Goal: Task Accomplishment & Management: Contribute content

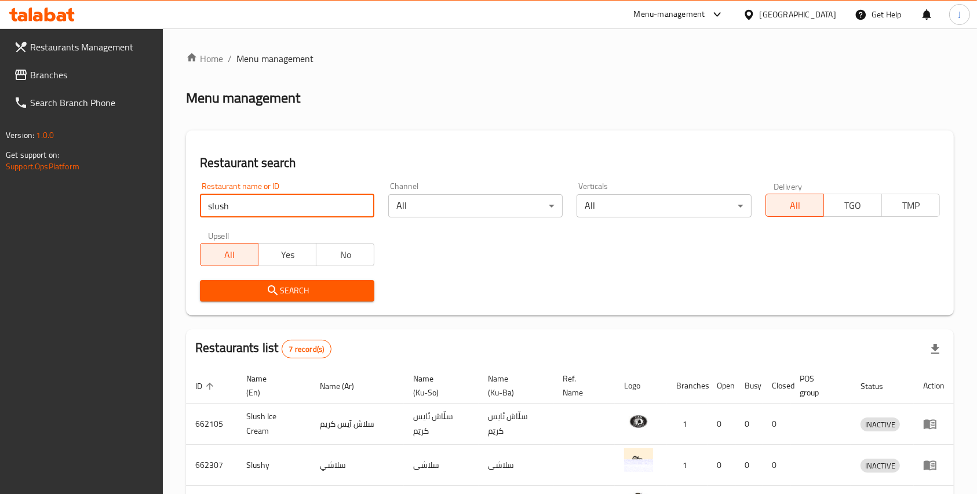
click at [364, 203] on input "slush" at bounding box center [287, 205] width 174 height 23
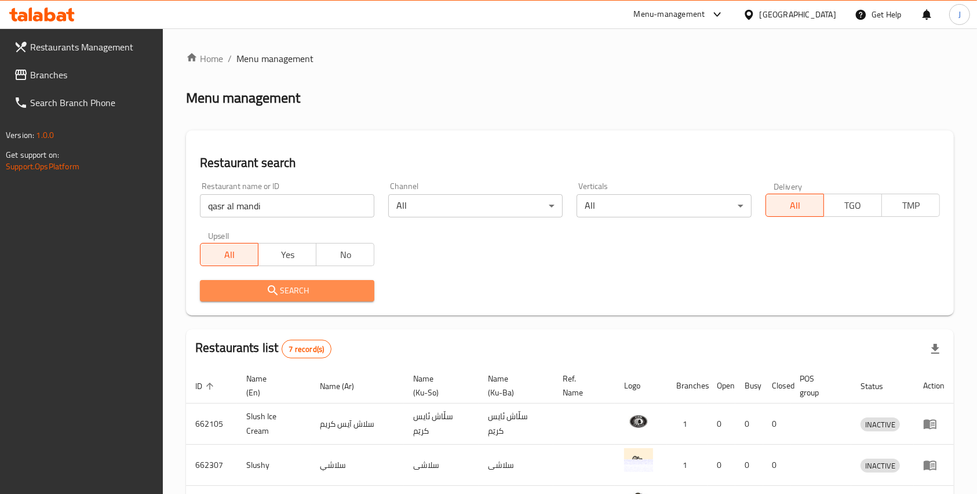
click at [269, 297] on icon "submit" at bounding box center [273, 290] width 14 height 14
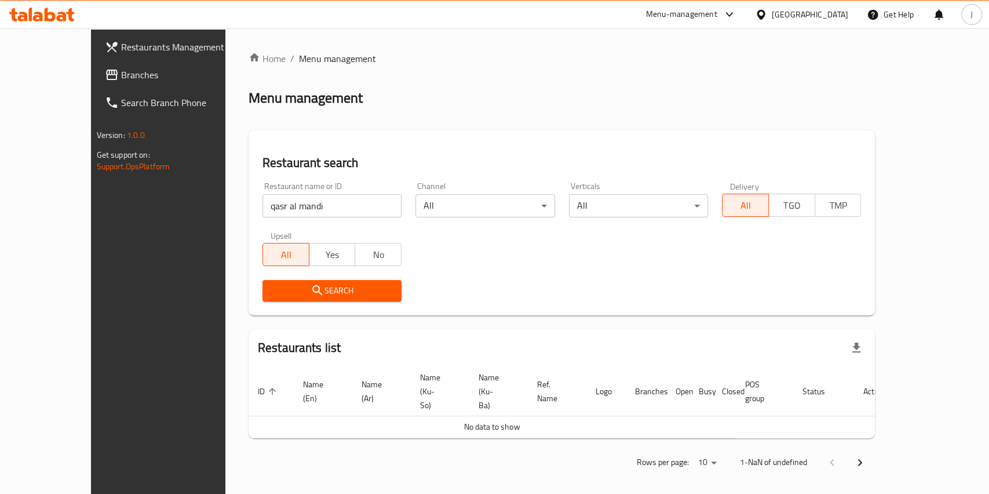
click at [287, 205] on input "qasr al mandi" at bounding box center [332, 205] width 139 height 23
click button "Search" at bounding box center [332, 290] width 139 height 21
type input "q"
click at [249, 53] on link "Home" at bounding box center [267, 59] width 37 height 14
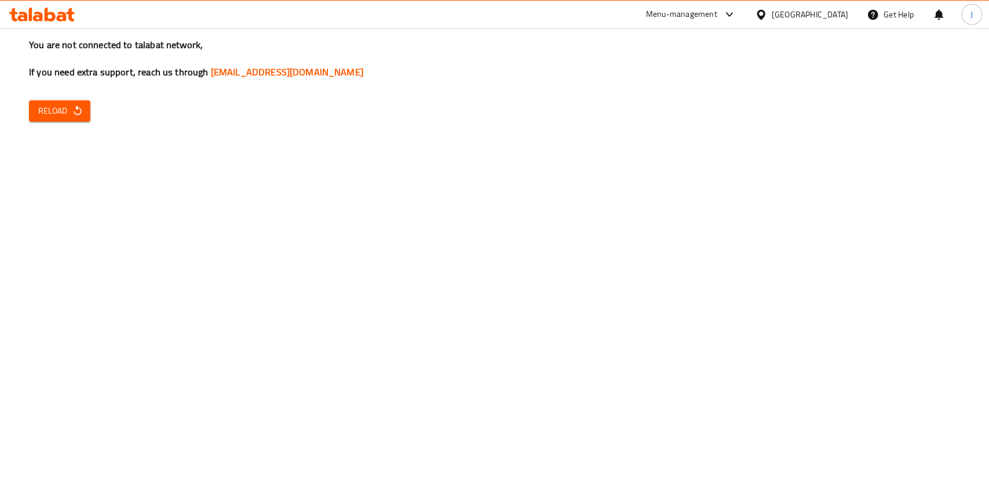
click at [70, 105] on span "Reload" at bounding box center [59, 111] width 43 height 14
click at [79, 119] on button "Reload" at bounding box center [59, 110] width 61 height 21
click at [35, 108] on button "Reload" at bounding box center [59, 110] width 61 height 21
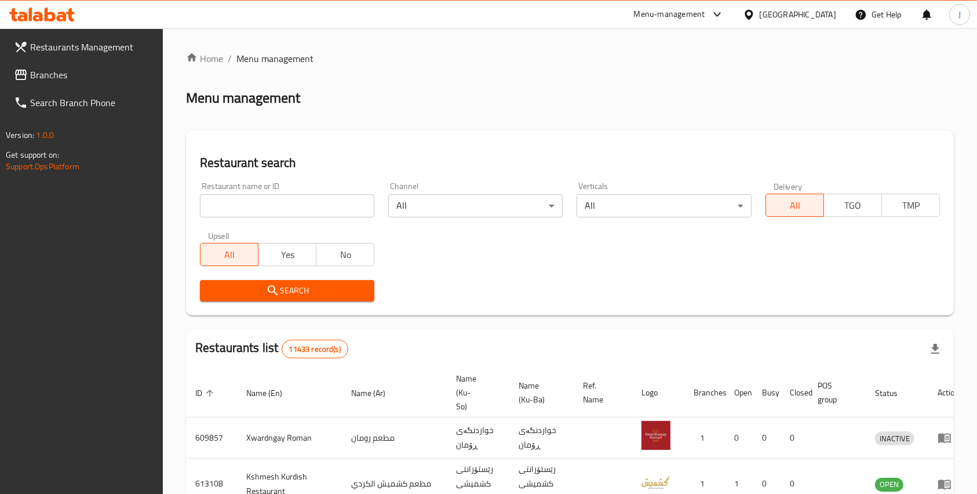
click at [234, 206] on input "search" at bounding box center [287, 205] width 174 height 23
type input "qasr al mandi"
click at [299, 285] on span "Search" at bounding box center [287, 290] width 156 height 14
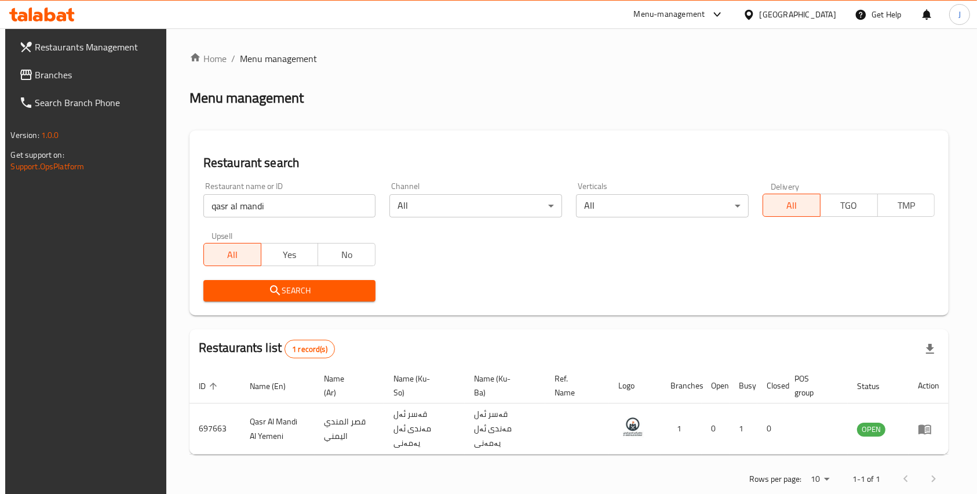
scroll to position [13, 0]
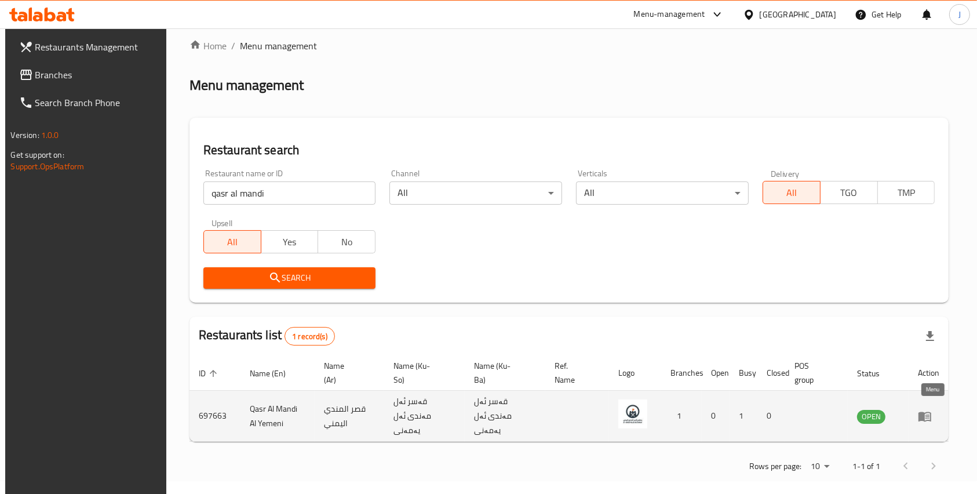
click at [931, 412] on icon "enhanced table" at bounding box center [925, 417] width 13 height 10
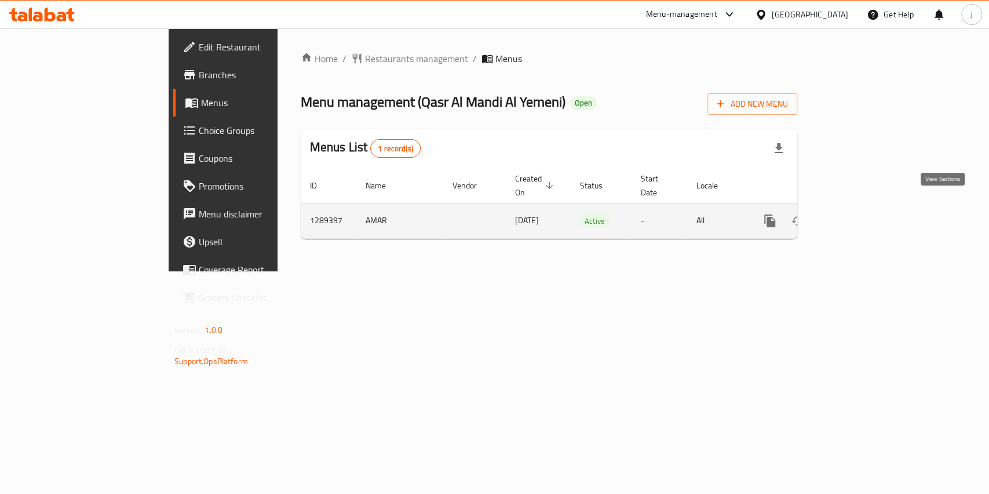
click at [859, 216] on icon "enhanced table" at bounding box center [854, 221] width 10 height 10
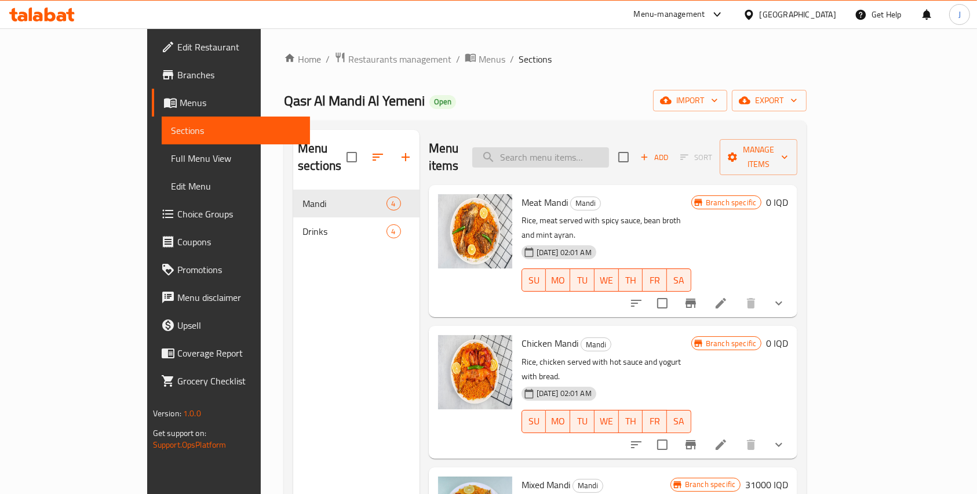
click at [609, 152] on input "search" at bounding box center [540, 157] width 137 height 20
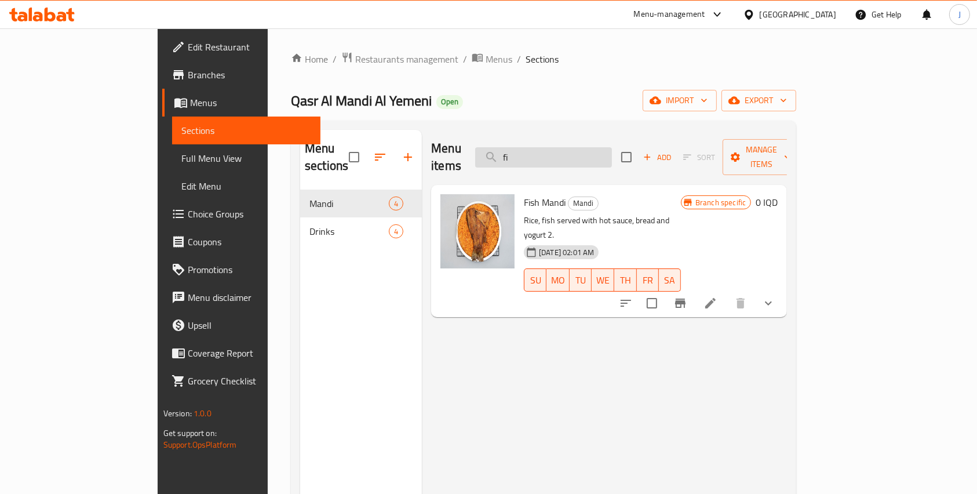
type input "f"
type input "fish"
click at [718, 296] on icon at bounding box center [711, 303] width 14 height 14
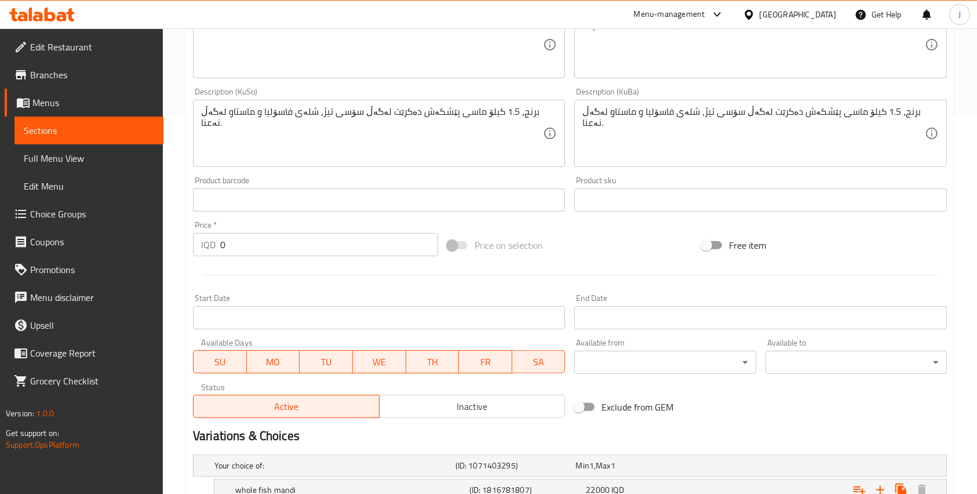
scroll to position [370, 0]
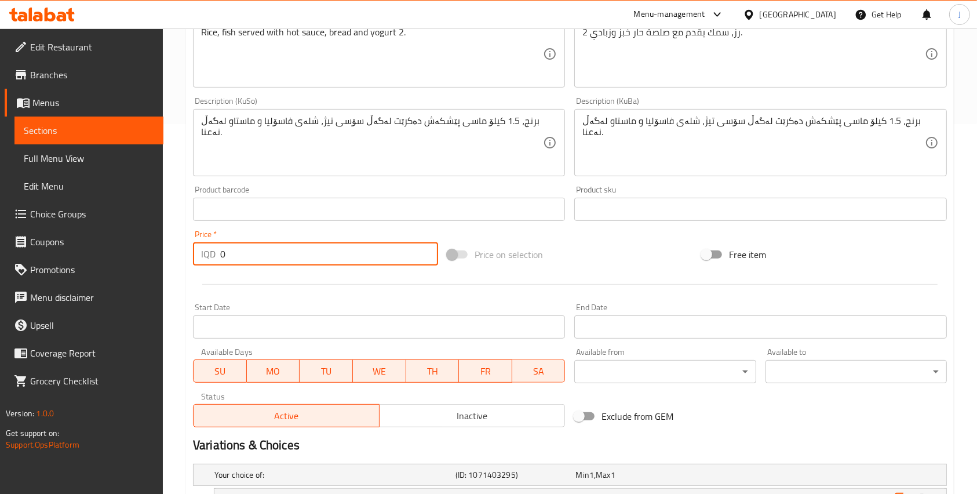
click at [232, 264] on input "0" at bounding box center [329, 253] width 218 height 23
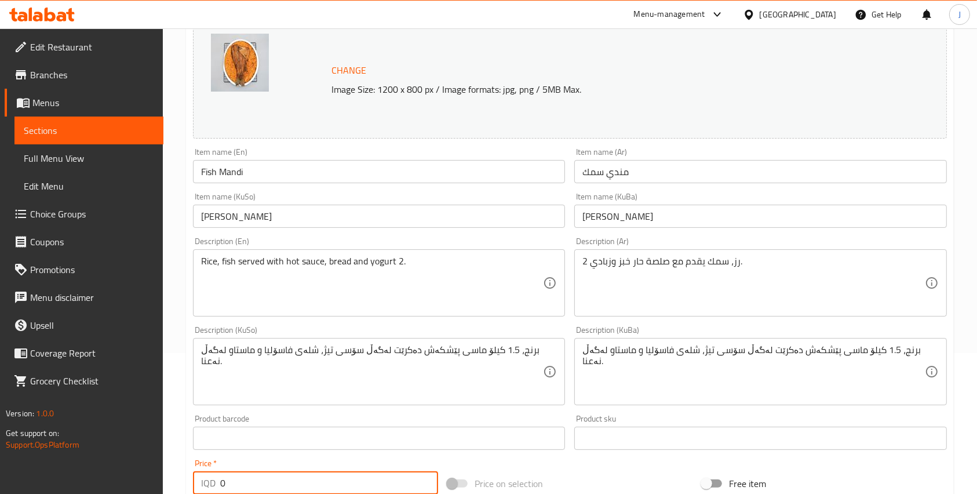
scroll to position [500, 0]
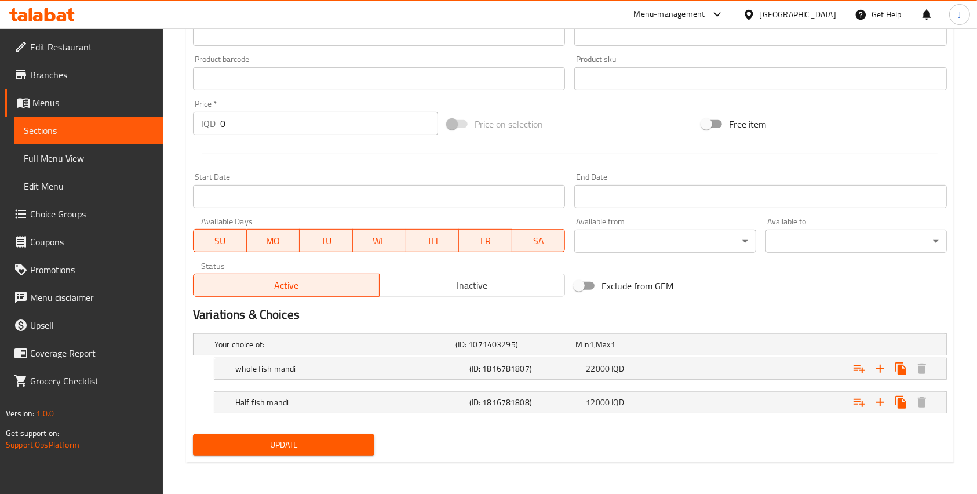
click at [602, 134] on div "Price on selection" at bounding box center [570, 123] width 254 height 31
click at [589, 352] on span "22000" at bounding box center [582, 344] width 13 height 15
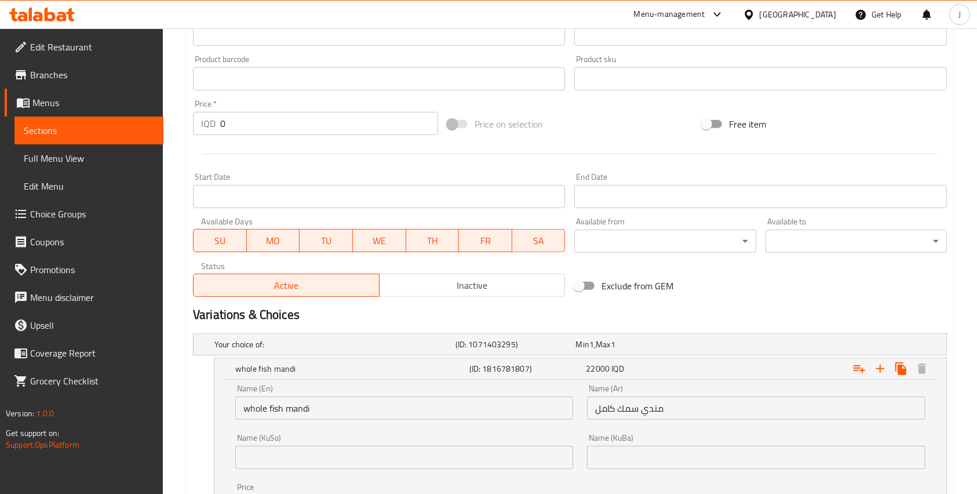
scroll to position [649, 0]
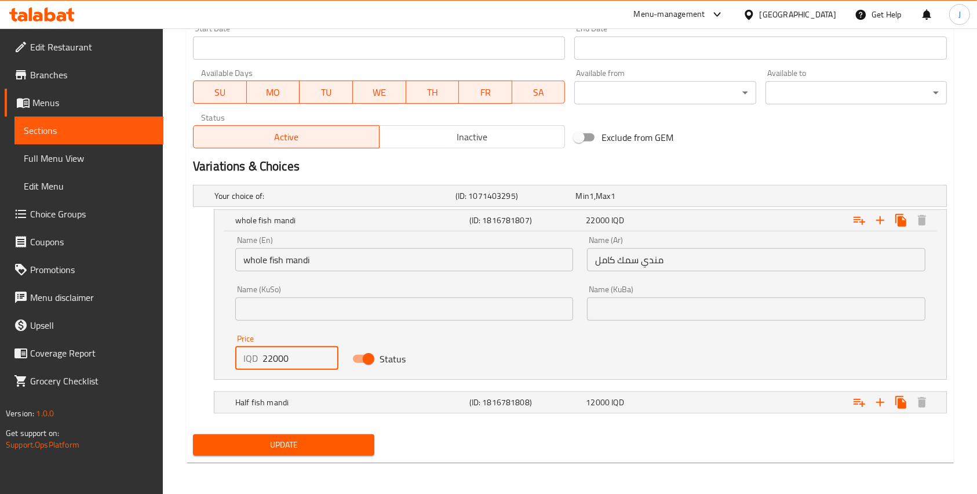
click at [272, 359] on input "22000" at bounding box center [301, 358] width 76 height 23
type input "24000"
click at [329, 209] on div "Half fish mandi (ID: 1816781808) 12000 IQD" at bounding box center [573, 196] width 723 height 26
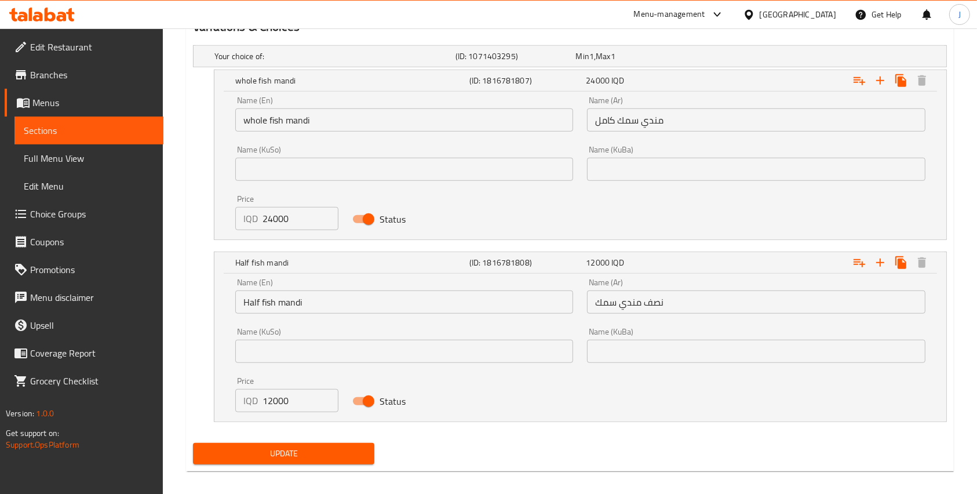
scroll to position [793, 0]
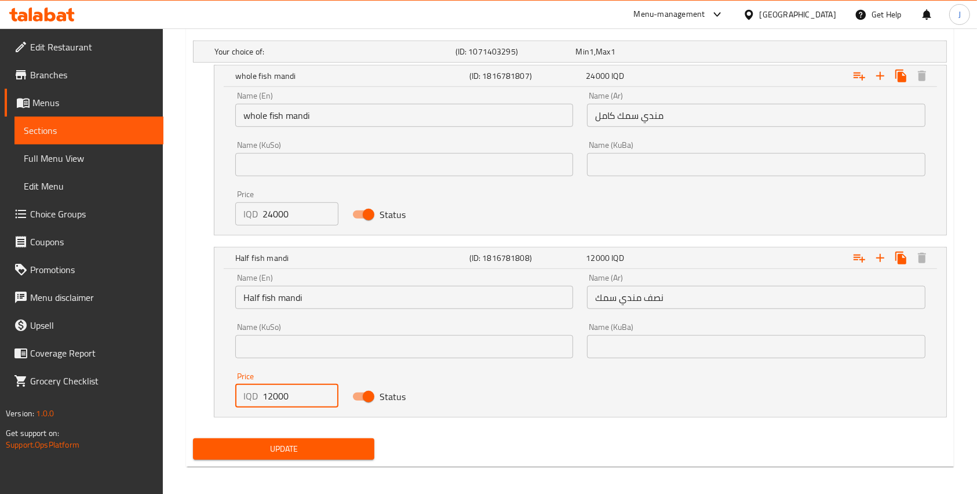
click at [283, 390] on input "12000" at bounding box center [301, 395] width 76 height 23
type input "14000"
click at [283, 444] on span "Update" at bounding box center [283, 449] width 163 height 14
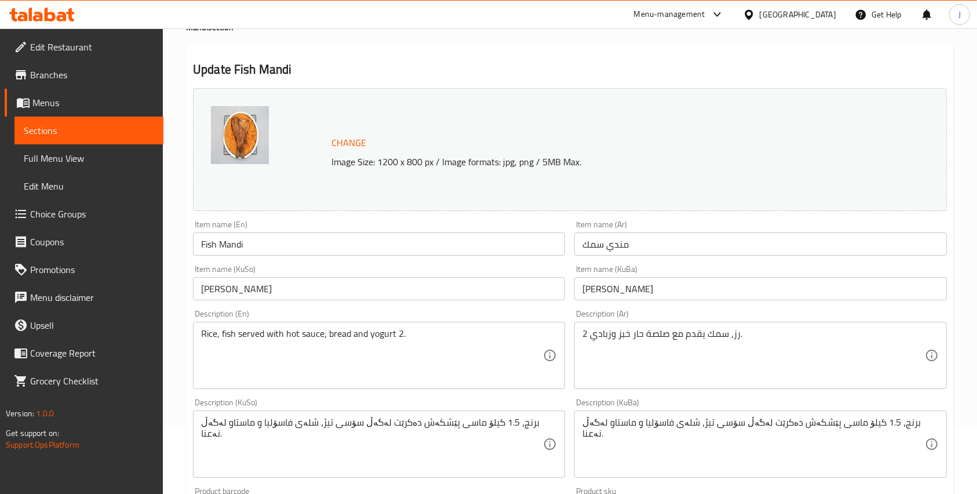
scroll to position [0, 0]
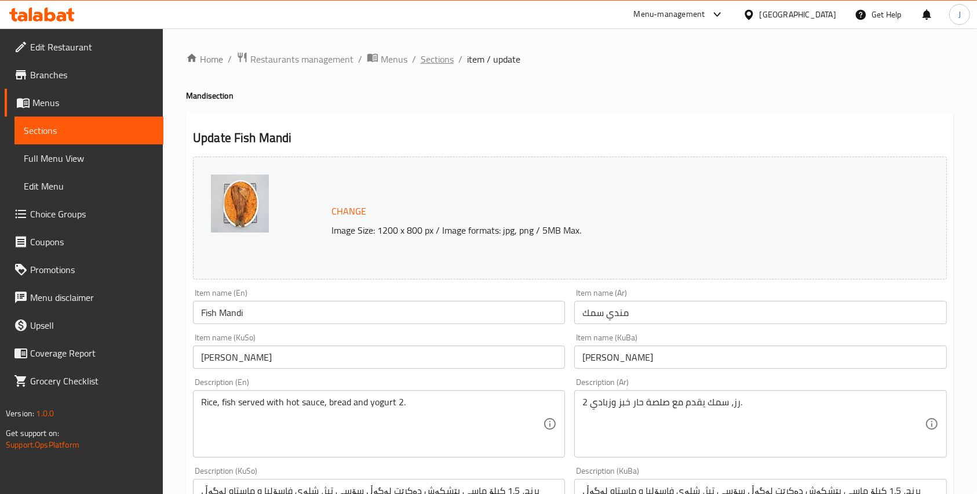
click at [445, 63] on span "Sections" at bounding box center [437, 59] width 33 height 14
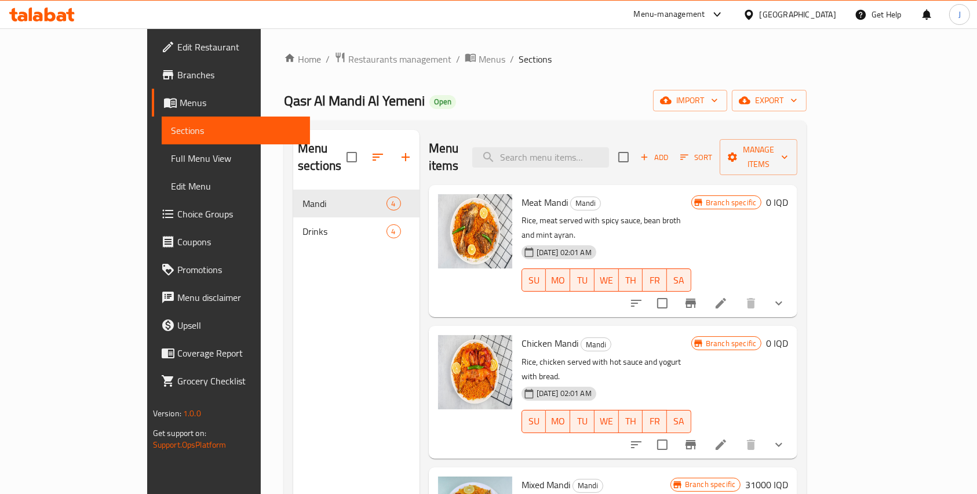
scroll to position [1, 0]
click at [325, 279] on div "Menu sections Mandi 4 Drinks 4" at bounding box center [356, 377] width 126 height 494
click at [670, 150] on span "Add" at bounding box center [654, 156] width 31 height 13
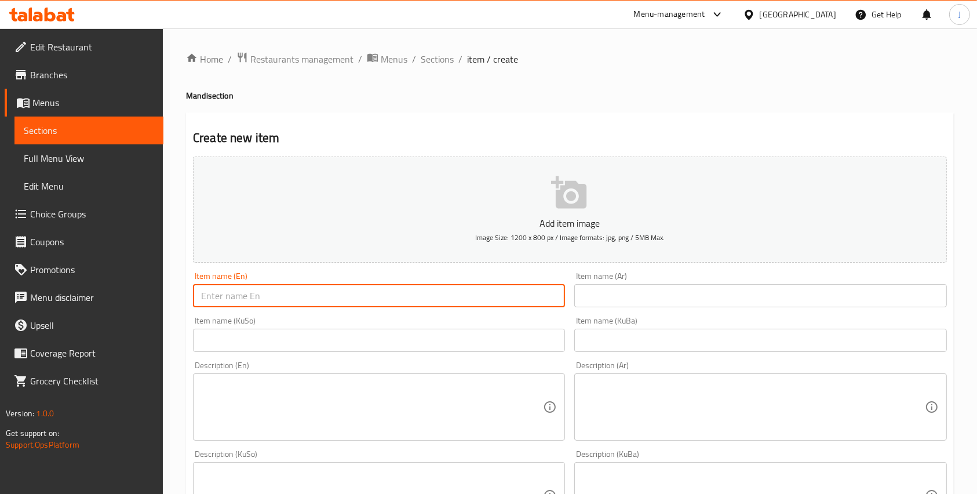
click at [301, 299] on input "text" at bounding box center [379, 295] width 372 height 23
type input "MIx Fish and Chicken Mandi"
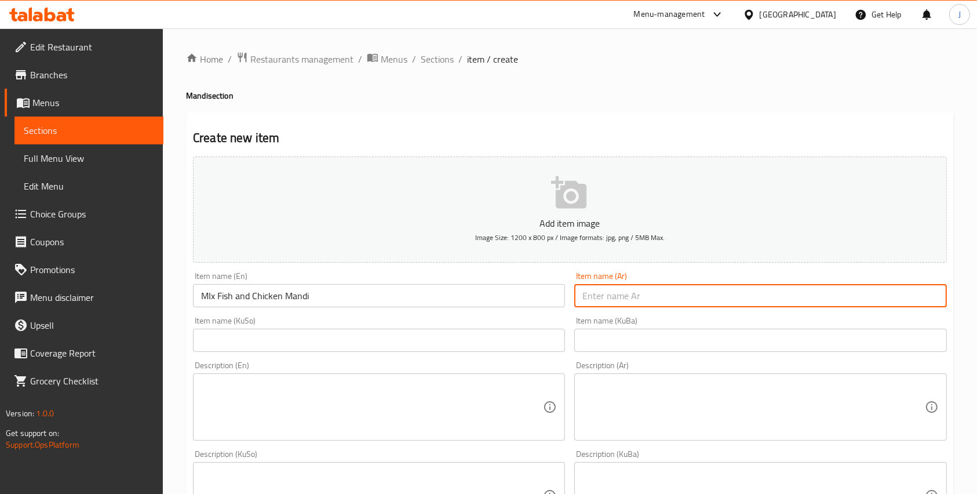
click at [630, 294] on input "text" at bounding box center [760, 295] width 372 height 23
type input "مندي مشكل سمك و دجاج"
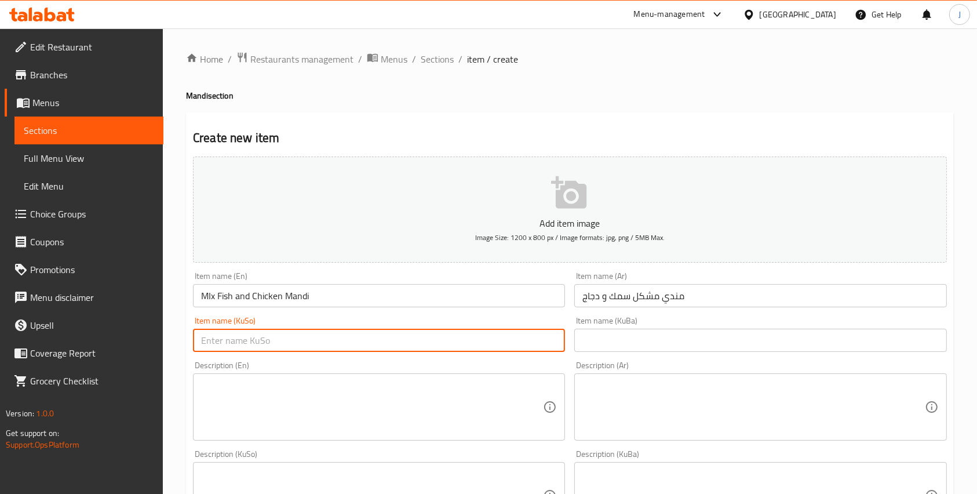
click at [371, 334] on input "text" at bounding box center [379, 340] width 372 height 23
type input "مندي مشكل سمك و دجاج"
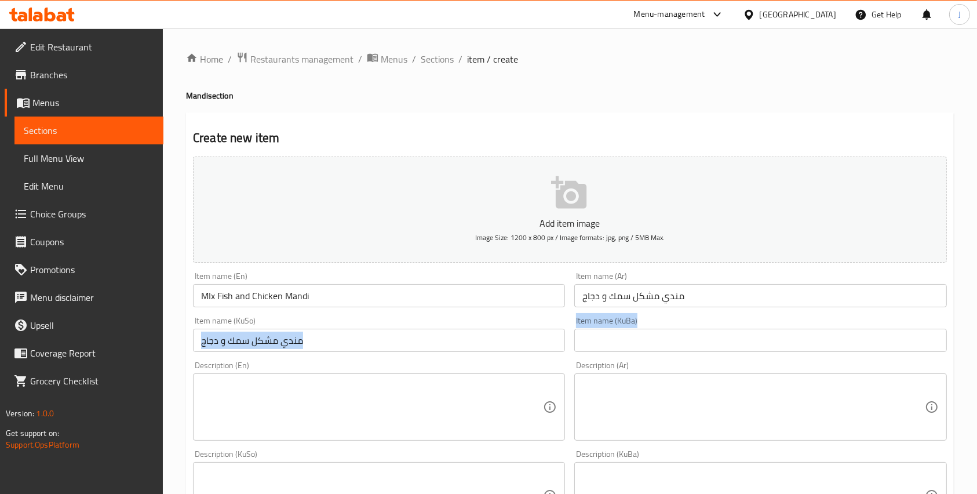
drag, startPoint x: 636, startPoint y: 353, endPoint x: 486, endPoint y: 351, distance: 150.1
click at [486, 351] on div "Add item image Image Size: 1200 x 800 px / Image formats: jpg, png / 5MB Max. I…" at bounding box center [569, 468] width 763 height 633
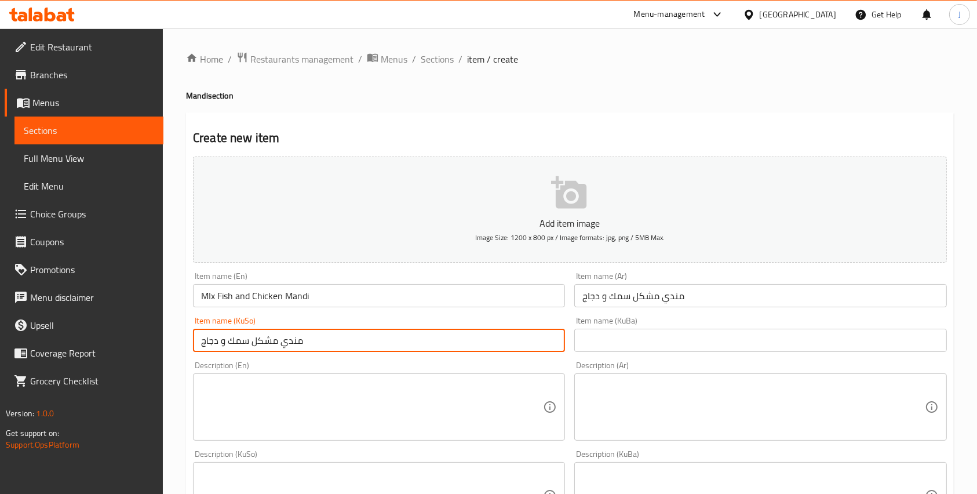
click at [486, 351] on input "مندي مشكل سمك و دجاج" at bounding box center [379, 340] width 372 height 23
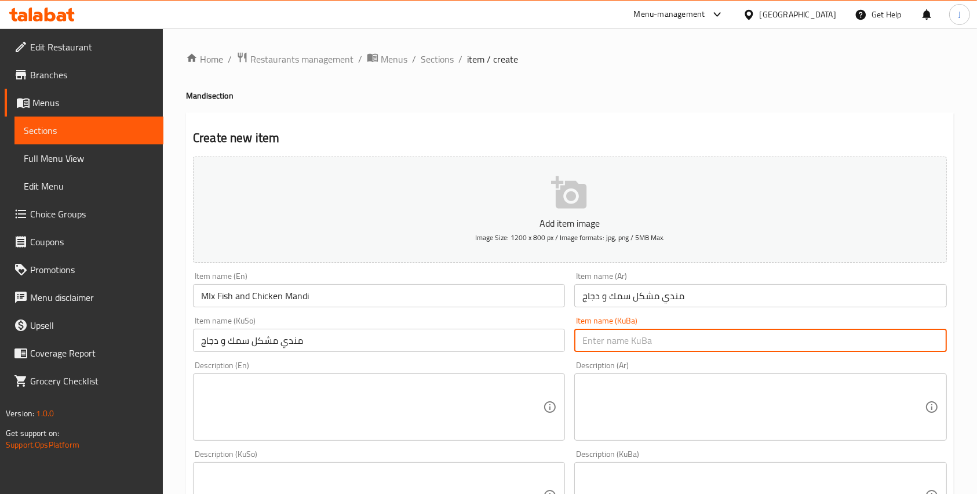
click at [639, 345] on input "text" at bounding box center [760, 340] width 372 height 23
paste input "مندي مشكل سمك و دجاج"
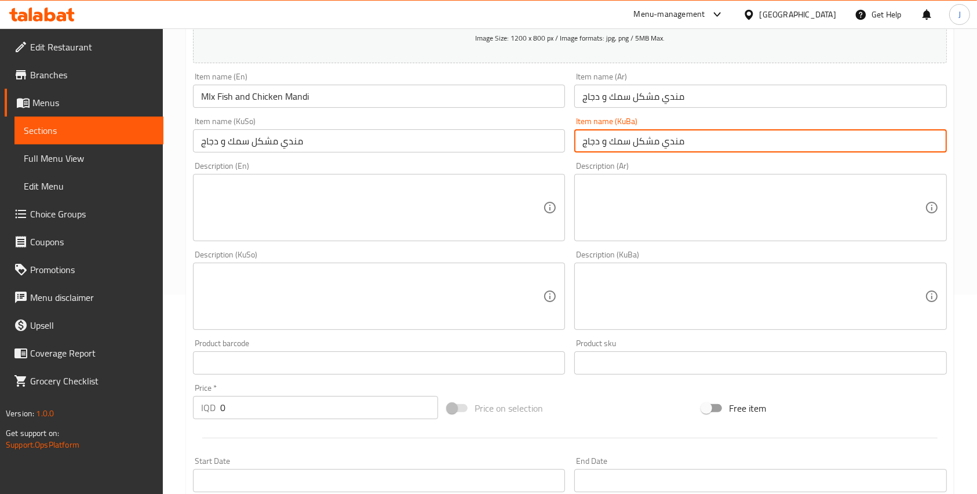
scroll to position [199, 0]
type input "مندي مشكل سمك و دجاج"
click at [294, 201] on textarea at bounding box center [372, 208] width 342 height 55
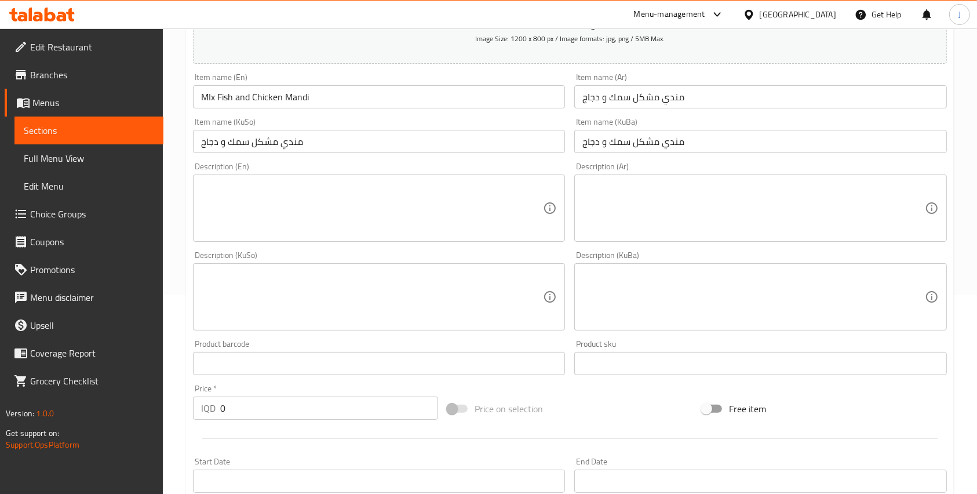
click at [340, 205] on textarea at bounding box center [372, 208] width 342 height 55
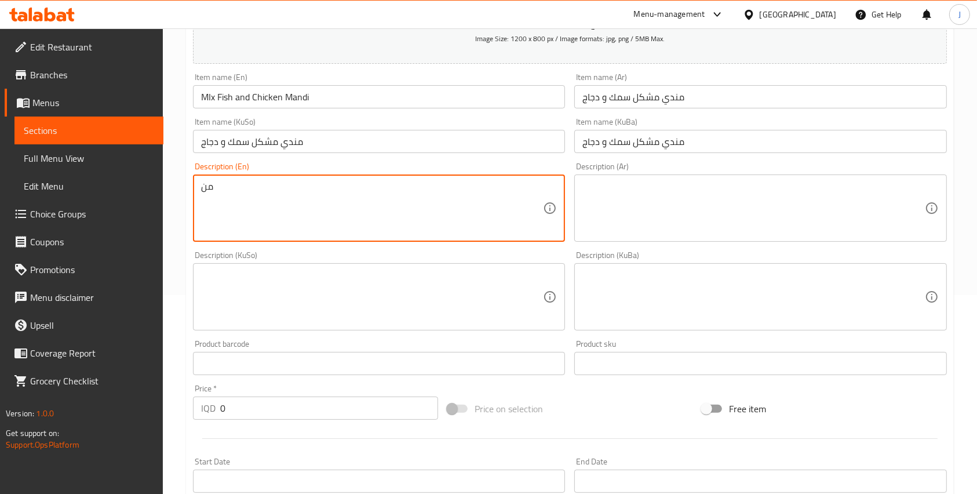
type textarea "م"
type textarea "M"
type textarea "Mandi rice with both fish and chicken comes with yoghurt and spicy sauce"
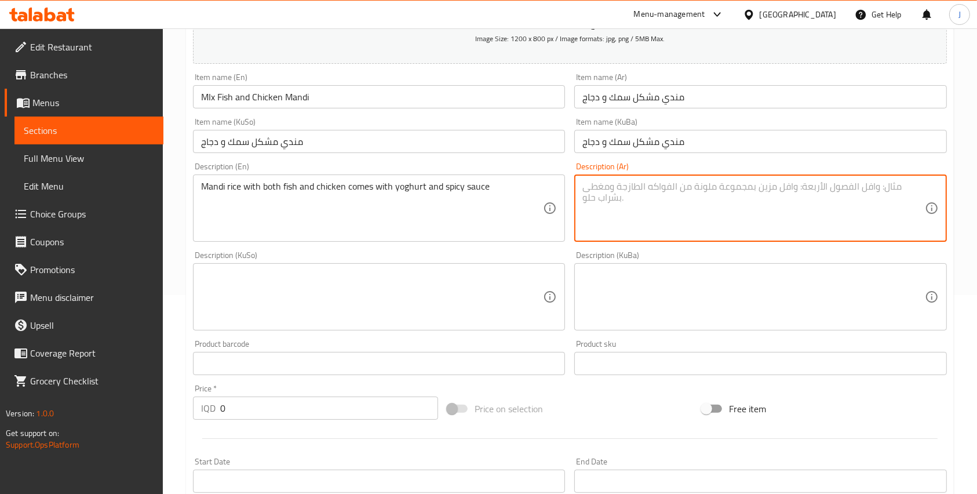
click at [627, 188] on textarea at bounding box center [754, 208] width 342 height 55
paste textarea "معه الشطه والخبز والزبادي"
click at [667, 190] on textarea "مشكل مندي سمك و دجاج معه الشطه والخبز والزبادي" at bounding box center [754, 208] width 342 height 55
type textarea "مشكل مندي سمك و دجاج مع الشطه والخبز والزبادي"
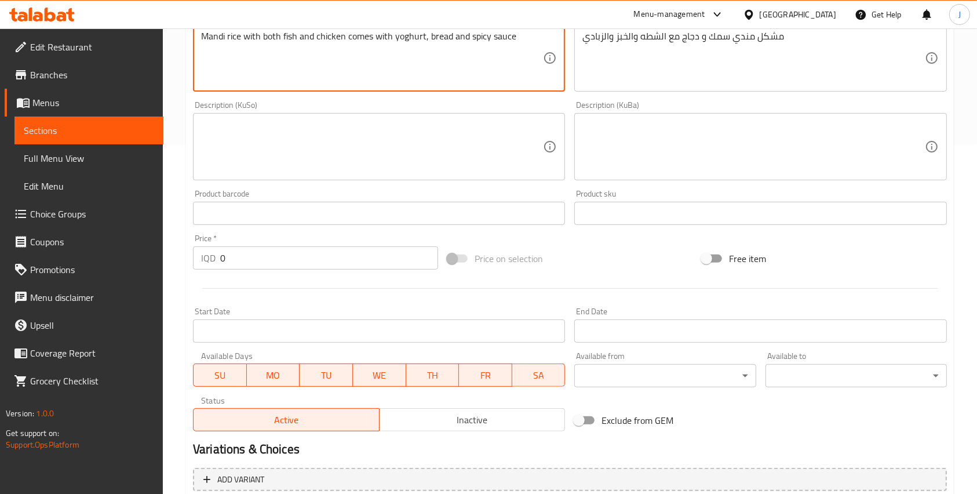
scroll to position [362, 0]
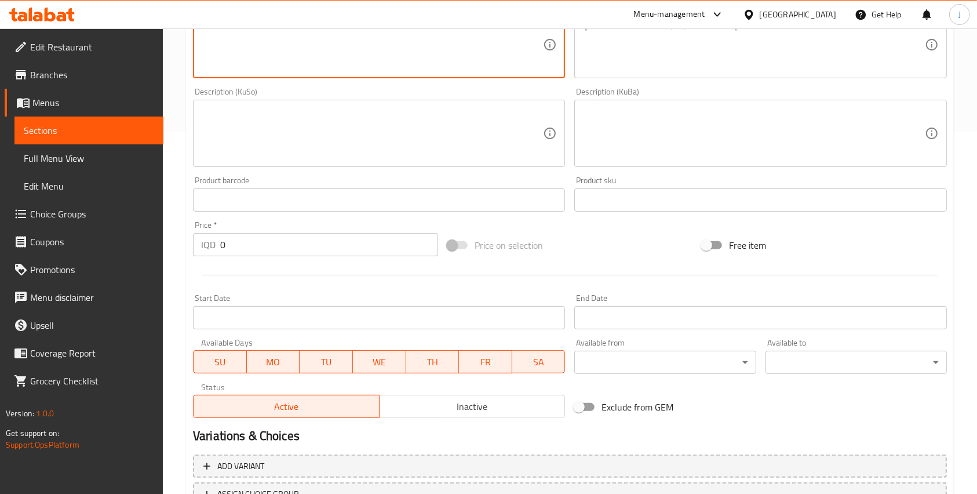
type textarea "Mandi rice with both fish and chicken comes with yoghurt, bread and spicy sauce"
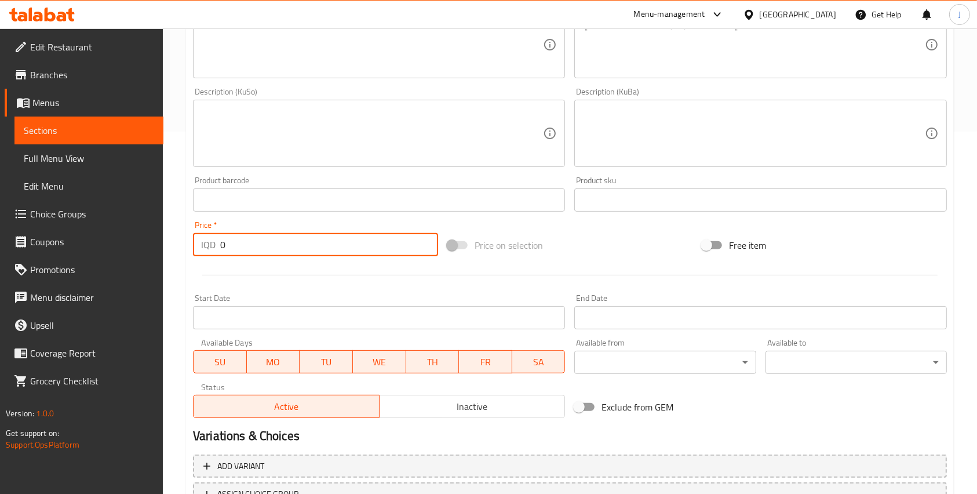
click at [248, 253] on input "0" at bounding box center [329, 244] width 218 height 23
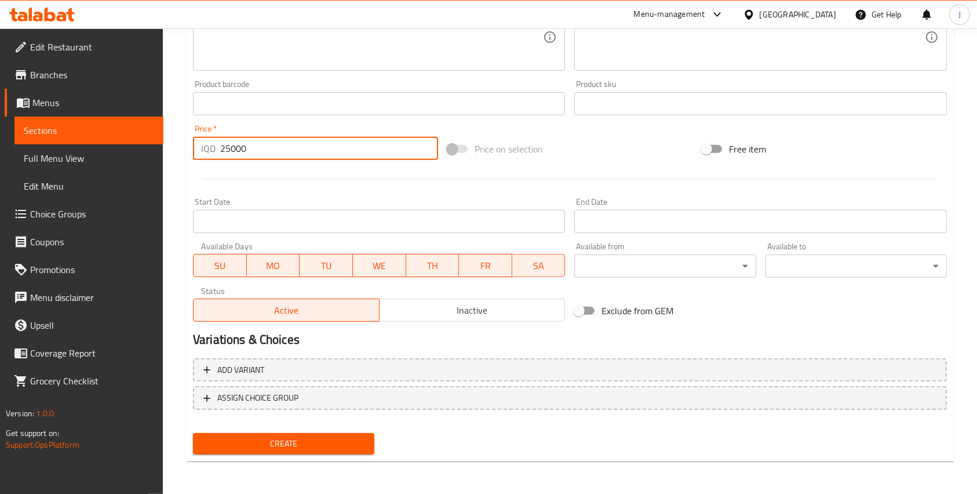
type input "25000"
click at [301, 452] on button "Create" at bounding box center [283, 443] width 181 height 21
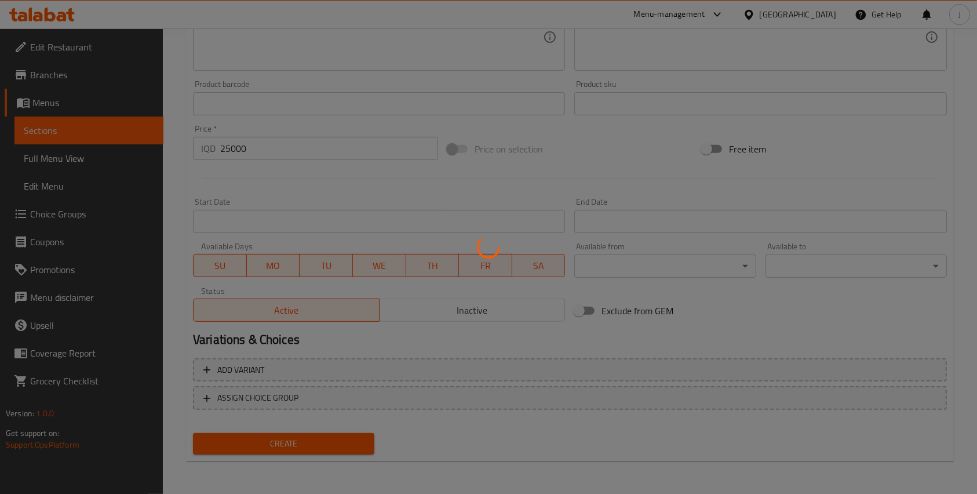
type input "0"
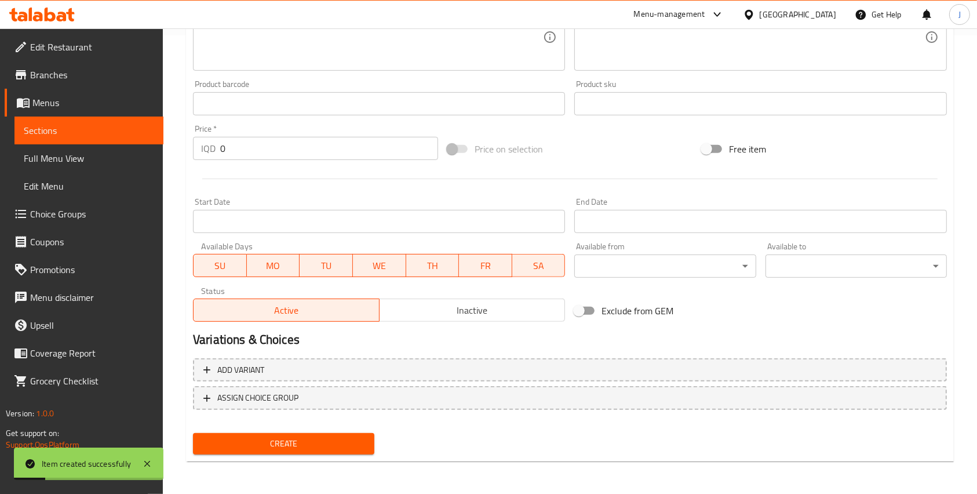
scroll to position [0, 0]
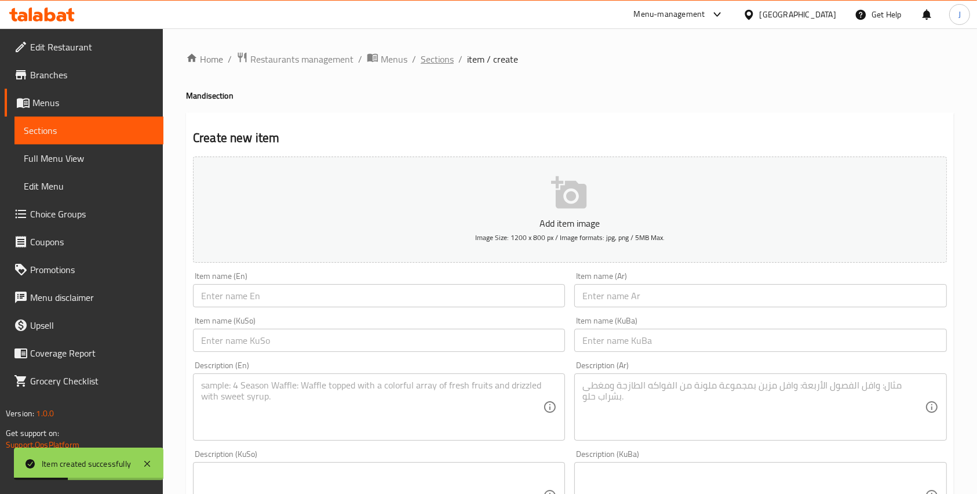
click at [432, 62] on span "Sections" at bounding box center [437, 59] width 33 height 14
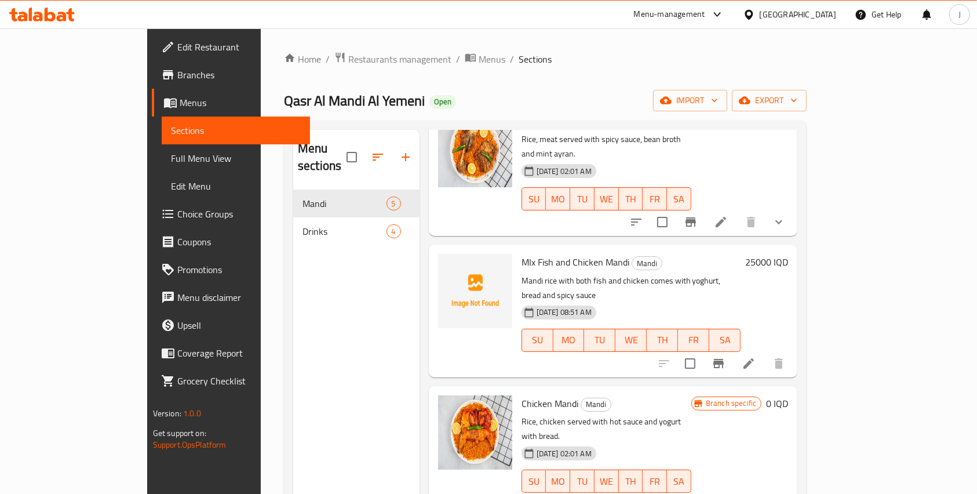
scroll to position [41, 0]
